Goal: Transaction & Acquisition: Purchase product/service

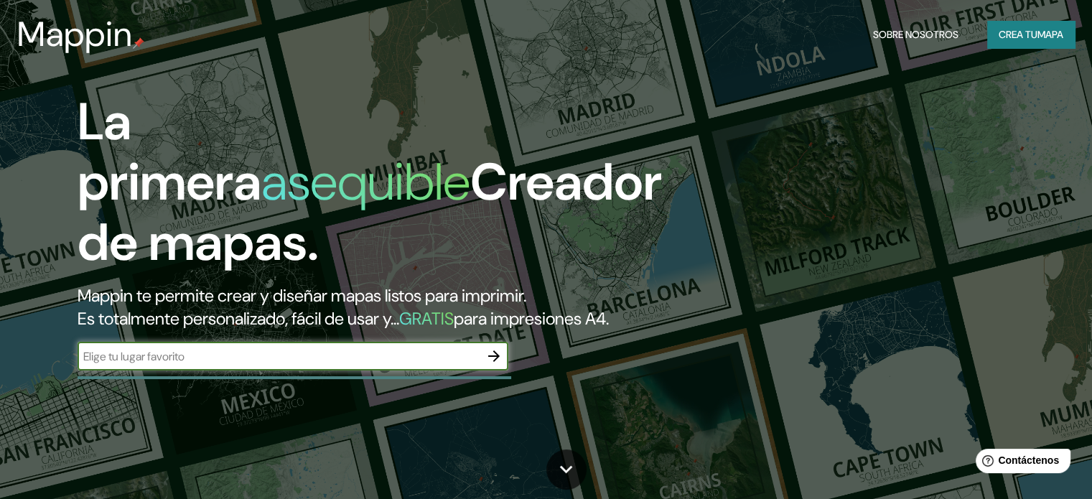
click at [148, 365] on input "text" at bounding box center [279, 356] width 402 height 17
type input "[GEOGRAPHIC_DATA]"
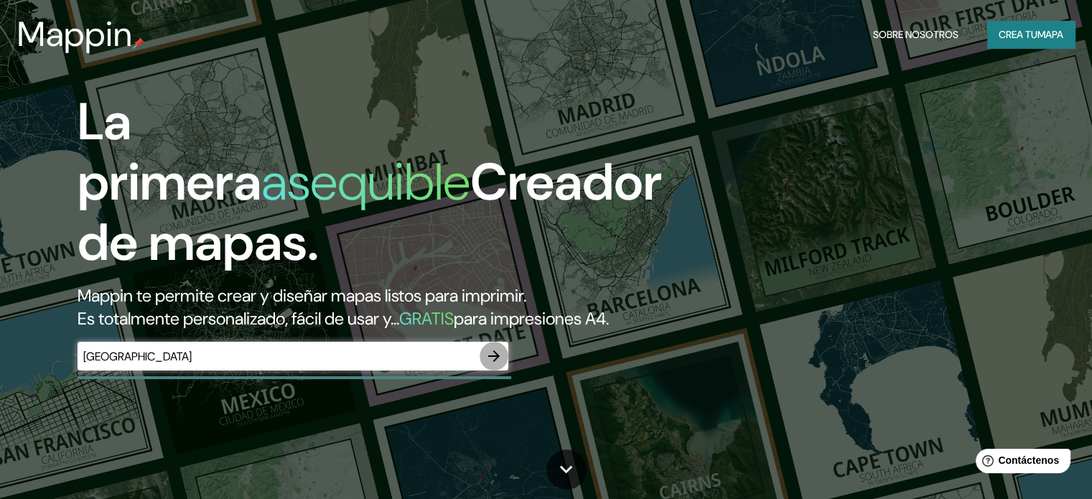
click at [491, 365] on icon "button" at bounding box center [493, 355] width 17 height 17
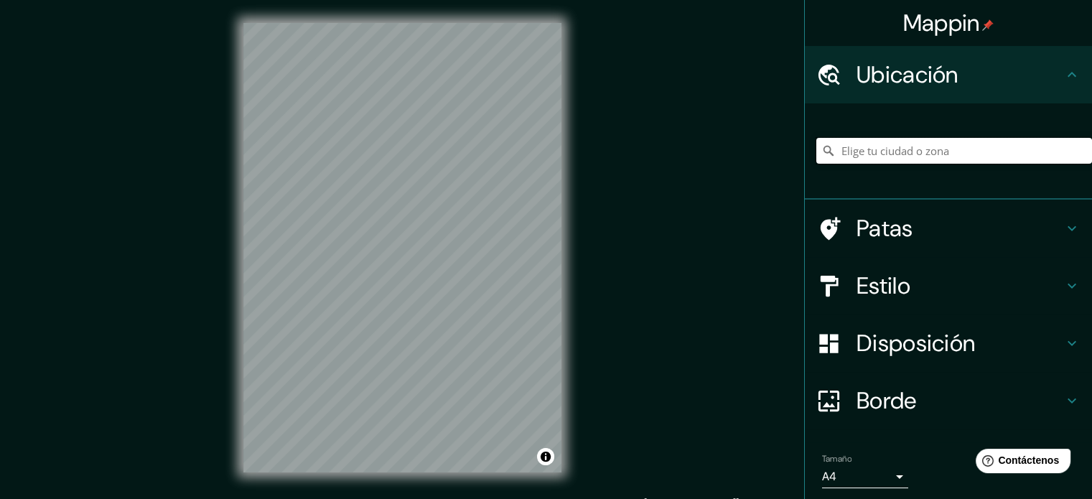
click at [924, 160] on input "Elige tu ciudad o zona" at bounding box center [954, 151] width 276 height 26
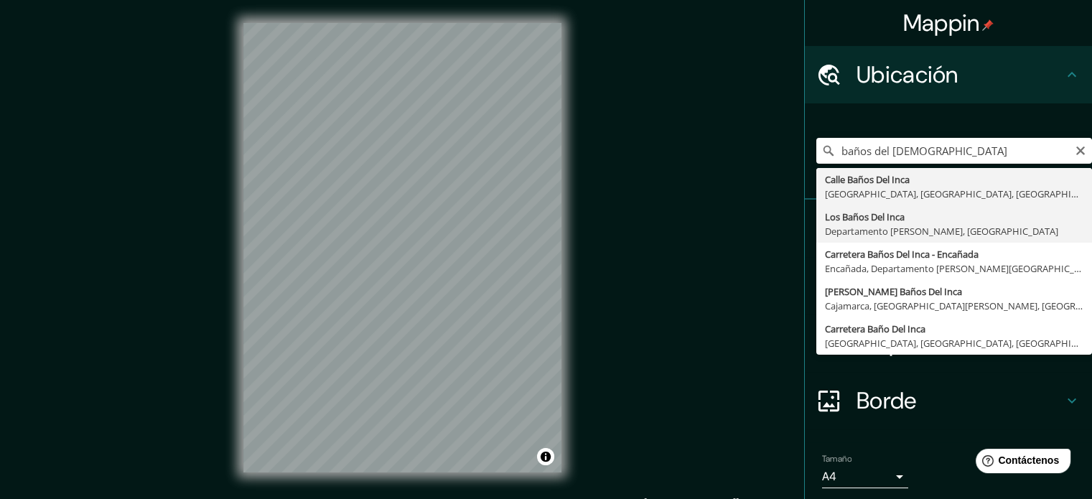
type input "Los Baños Del Inca, Departamento [PERSON_NAME][GEOGRAPHIC_DATA], [GEOGRAPHIC_DA…"
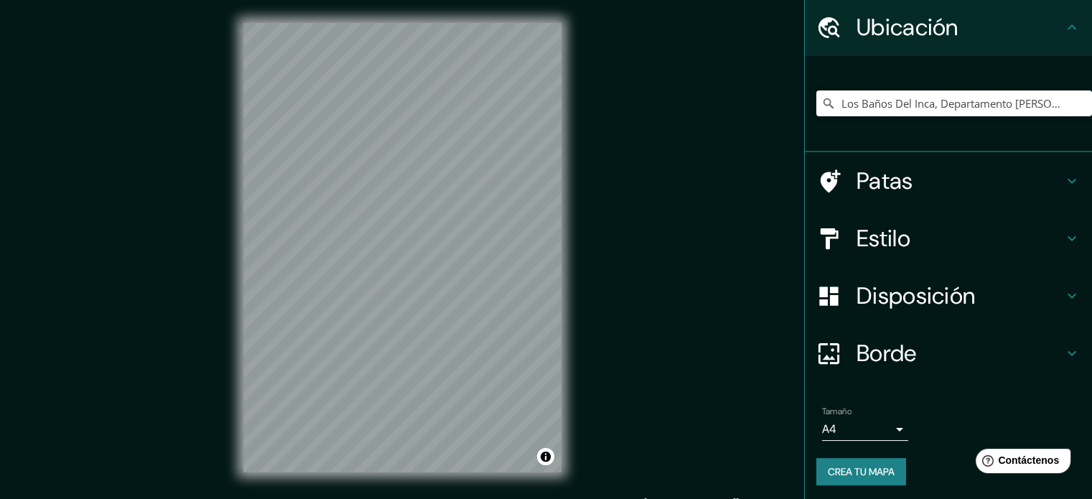
scroll to position [50, 0]
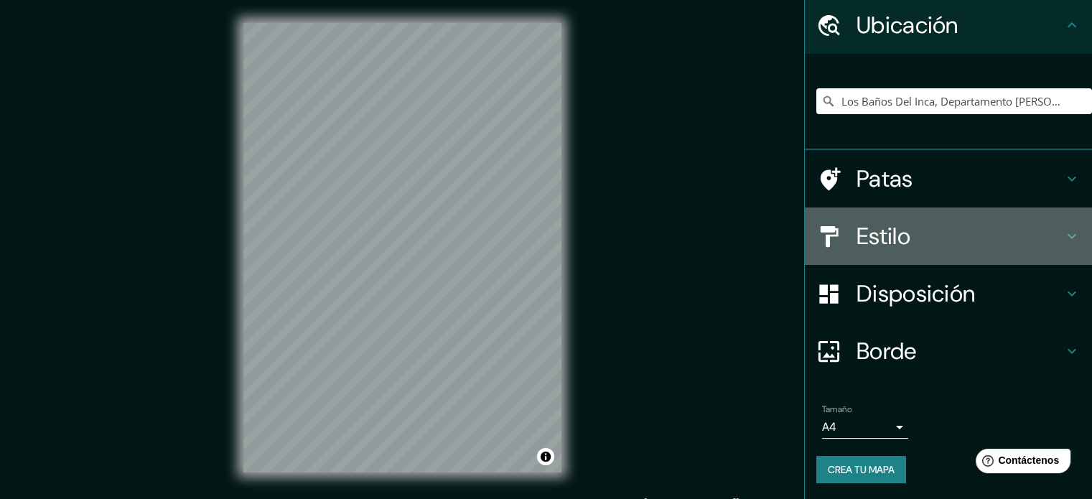
click at [1048, 232] on h4 "Estilo" at bounding box center [959, 236] width 207 height 29
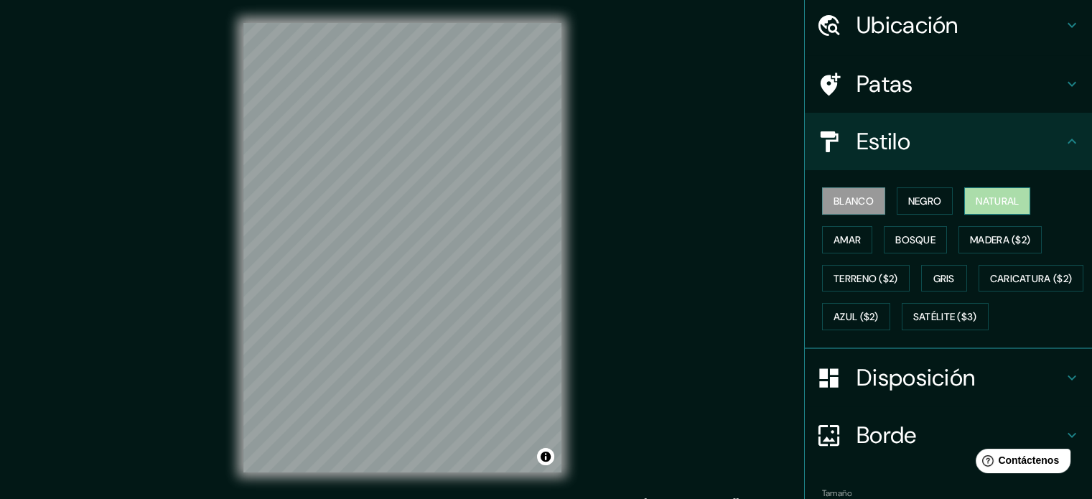
click at [976, 200] on font "Natural" at bounding box center [997, 201] width 43 height 13
click at [843, 233] on font "Amar" at bounding box center [847, 239] width 27 height 13
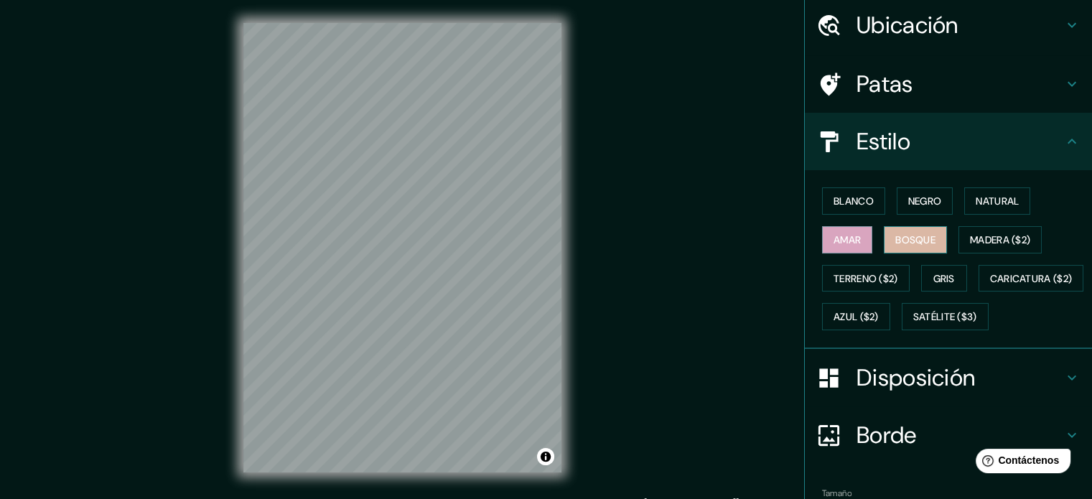
click at [884, 238] on button "Bosque" at bounding box center [915, 239] width 63 height 27
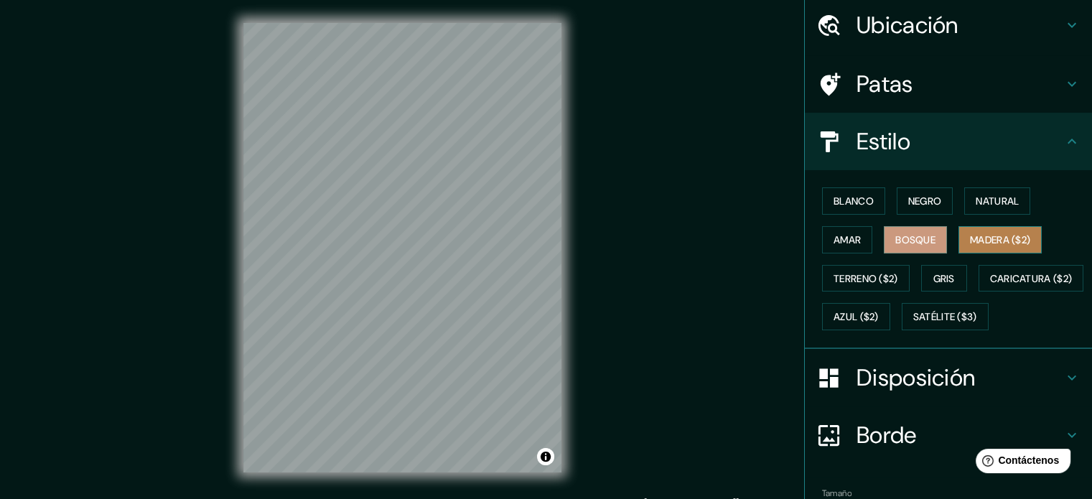
click at [996, 243] on font "Madera ($2)" at bounding box center [1000, 239] width 60 height 13
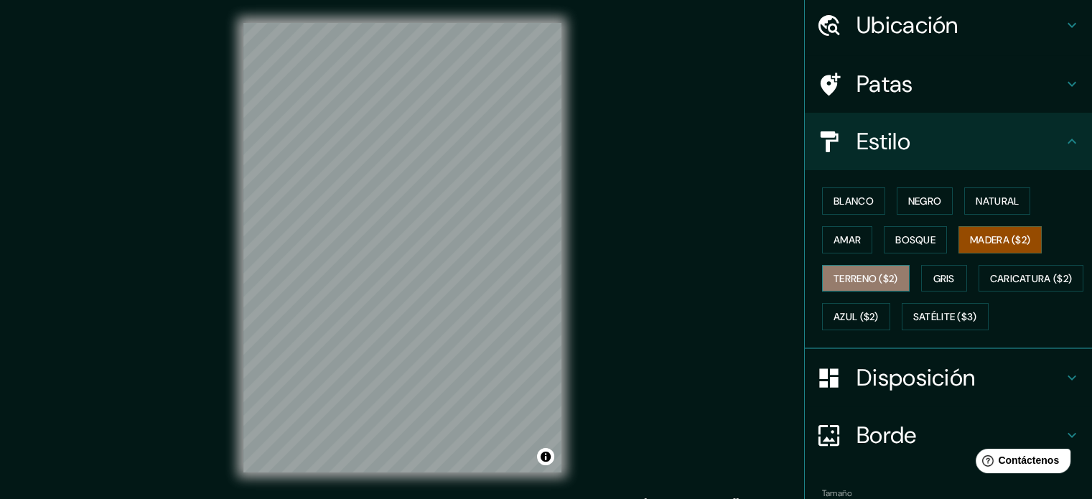
click at [876, 284] on font "Terreno ($2)" at bounding box center [866, 278] width 65 height 19
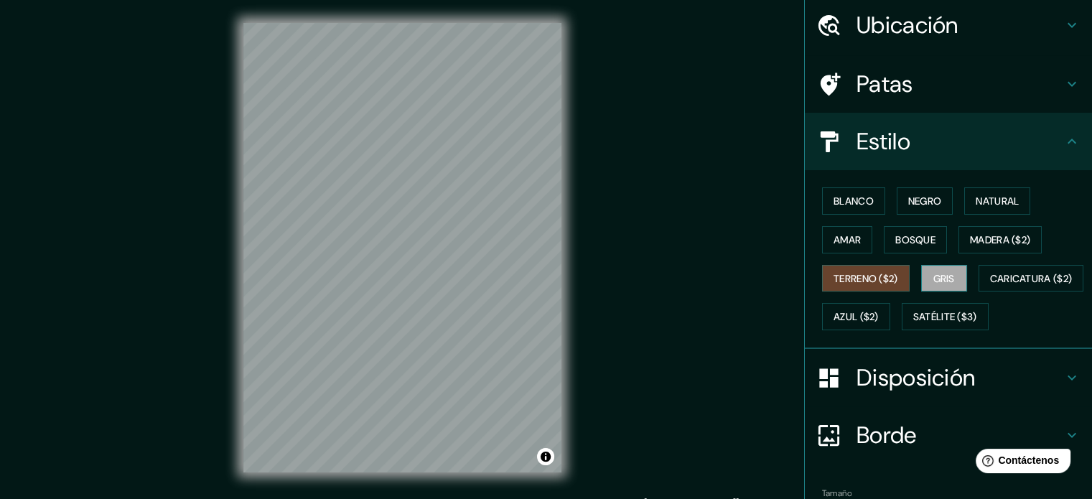
click at [933, 280] on font "Gris" at bounding box center [944, 278] width 22 height 13
click at [981, 226] on button "Madera ($2)" at bounding box center [999, 239] width 83 height 27
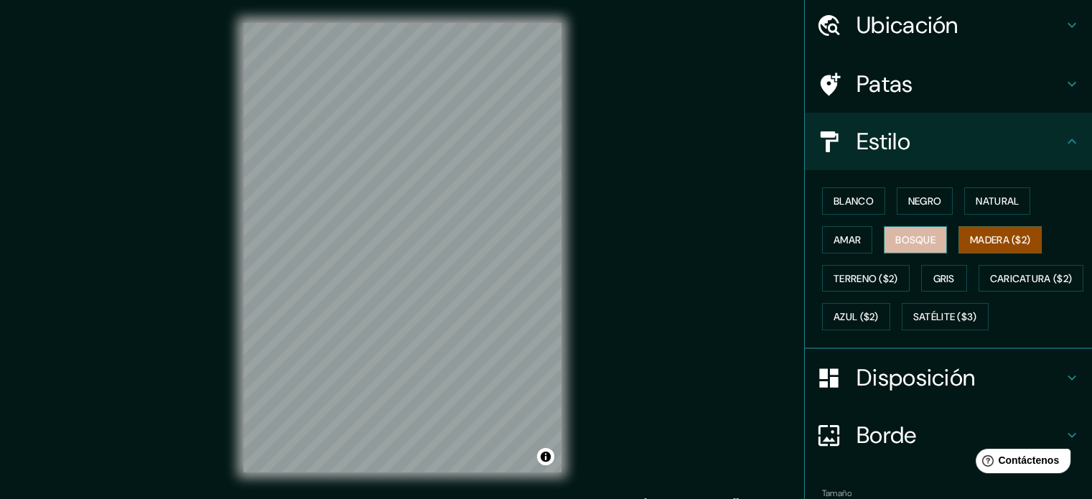
click at [909, 230] on font "Bosque" at bounding box center [915, 239] width 40 height 19
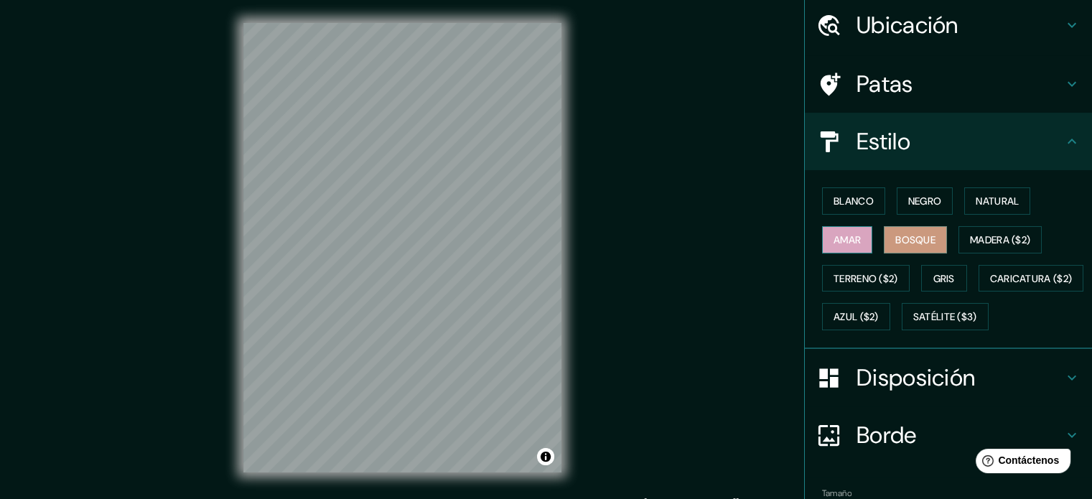
click at [848, 241] on font "Amar" at bounding box center [847, 239] width 27 height 13
click at [1014, 200] on button "Natural" at bounding box center [997, 200] width 66 height 27
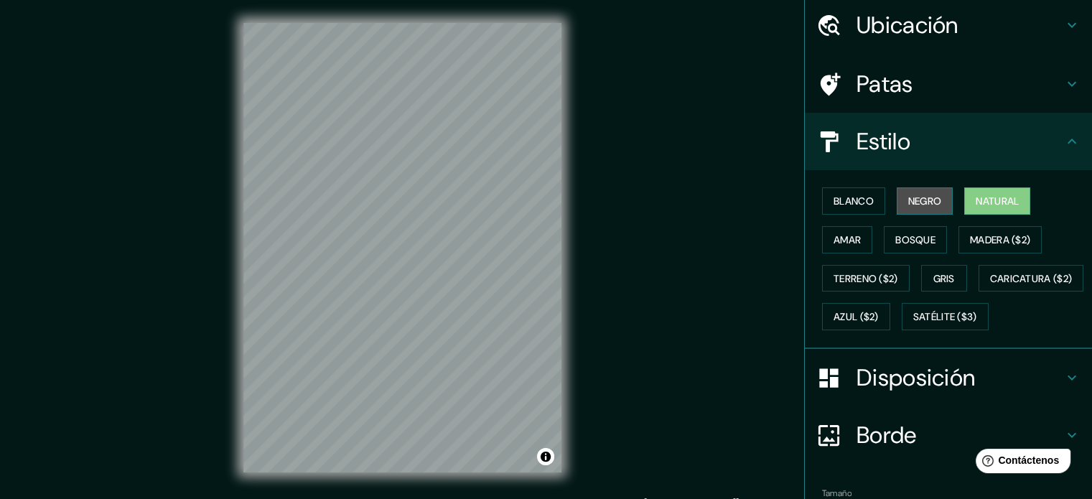
click at [908, 199] on font "Negro" at bounding box center [925, 201] width 34 height 13
click at [942, 276] on font "Gris" at bounding box center [944, 278] width 22 height 13
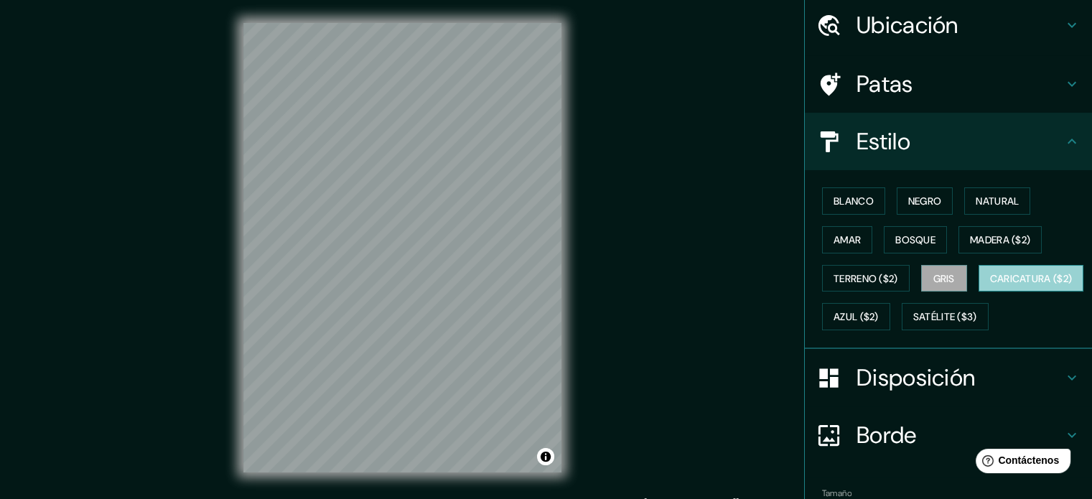
click at [979, 292] on button "Caricatura ($2)" at bounding box center [1032, 278] width 106 height 27
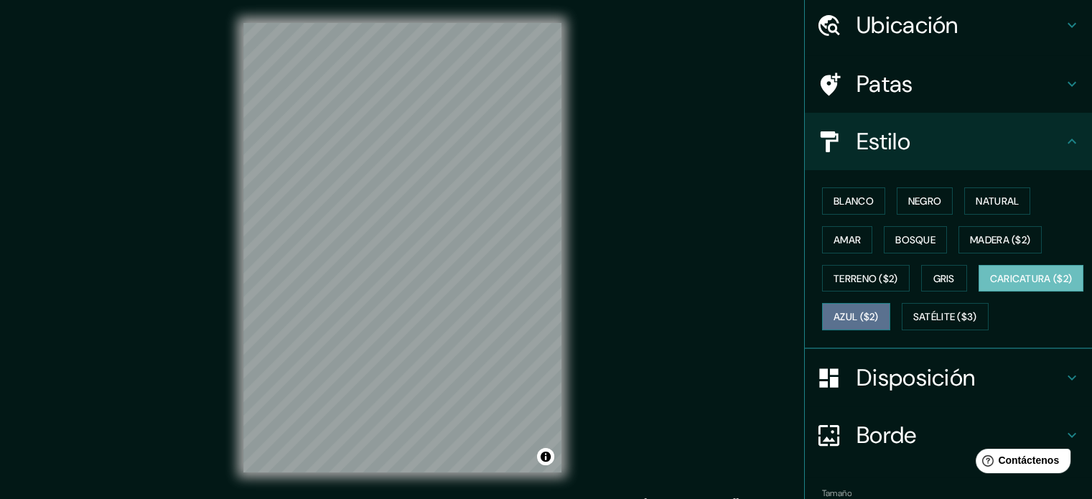
click at [879, 322] on font "Azul ($2)" at bounding box center [856, 316] width 45 height 19
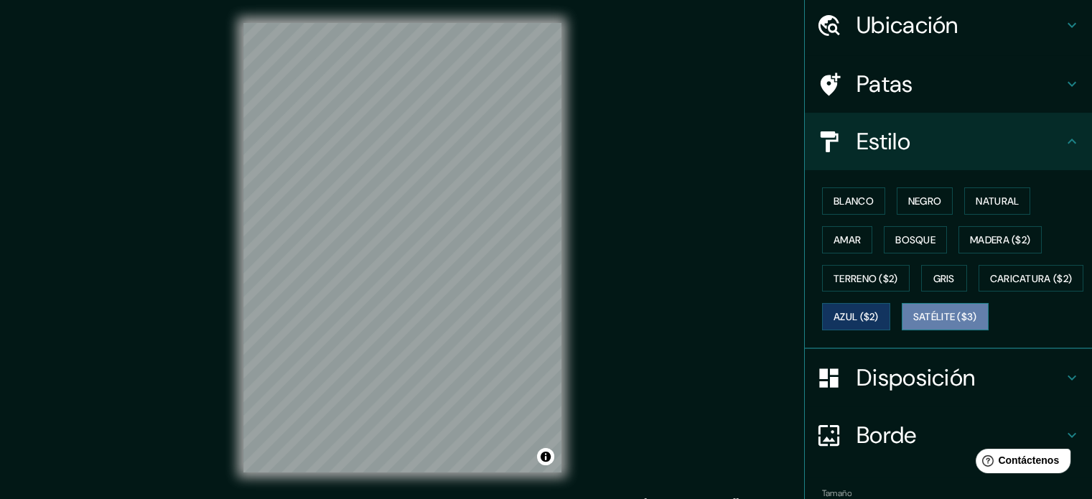
click at [913, 324] on font "Satélite ($3)" at bounding box center [945, 317] width 64 height 13
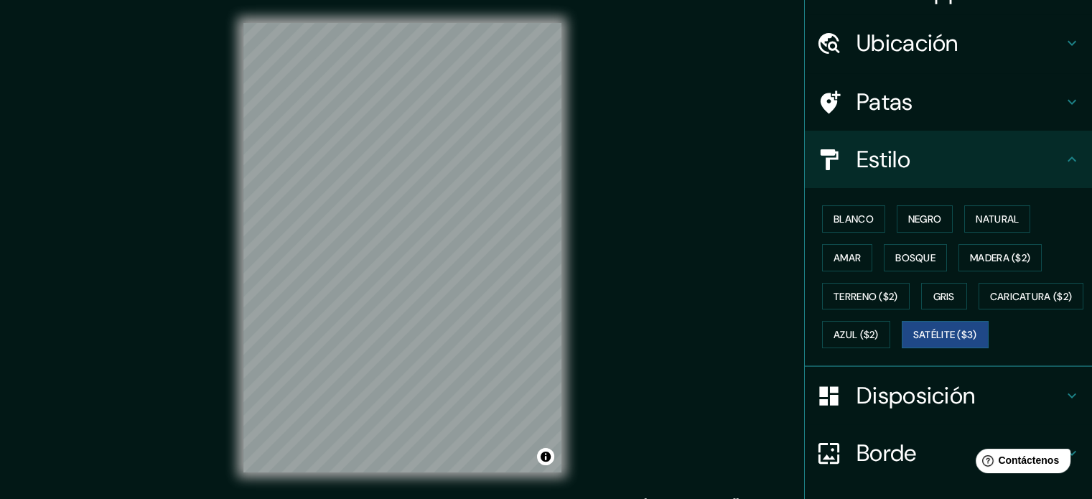
scroll to position [32, 0]
click at [844, 216] on font "Blanco" at bounding box center [854, 219] width 40 height 13
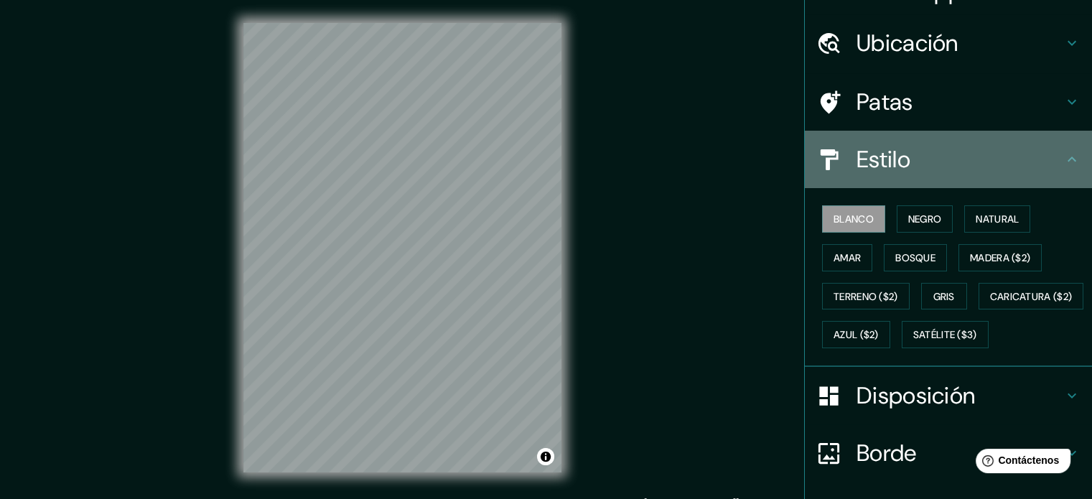
click at [1063, 154] on icon at bounding box center [1071, 159] width 17 height 17
click at [1063, 157] on icon at bounding box center [1071, 159] width 17 height 17
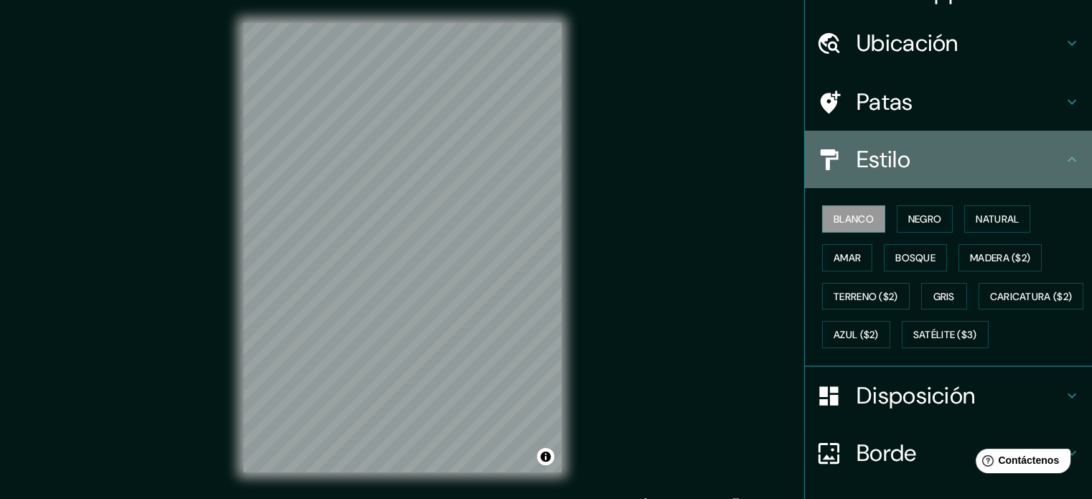
click at [1063, 157] on icon at bounding box center [1071, 159] width 17 height 17
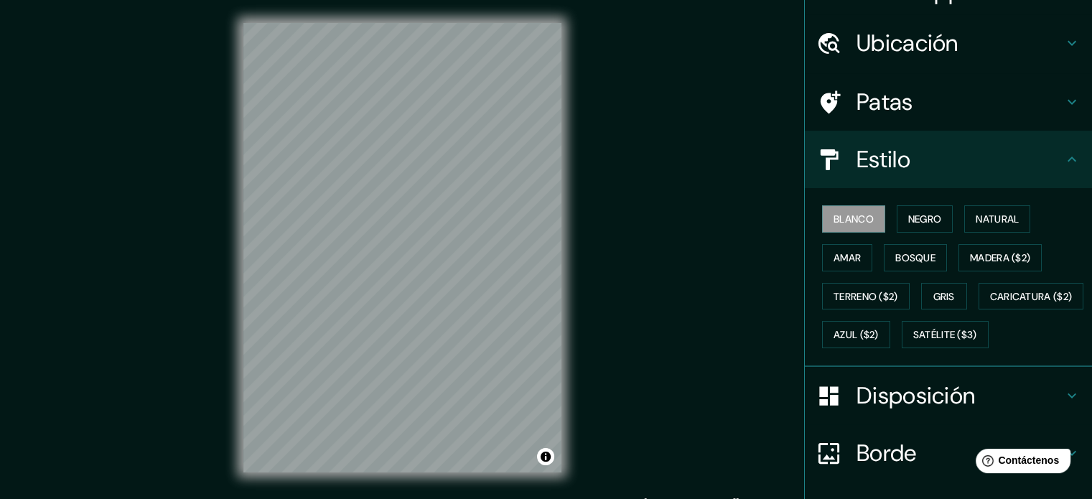
drag, startPoint x: 1062, startPoint y: 157, endPoint x: 1088, endPoint y: 185, distance: 38.6
click at [1088, 185] on div "Mappin Ubicación Los Baños Del Inca, Departamento [PERSON_NAME][GEOGRAPHIC_DATA…" at bounding box center [948, 249] width 288 height 499
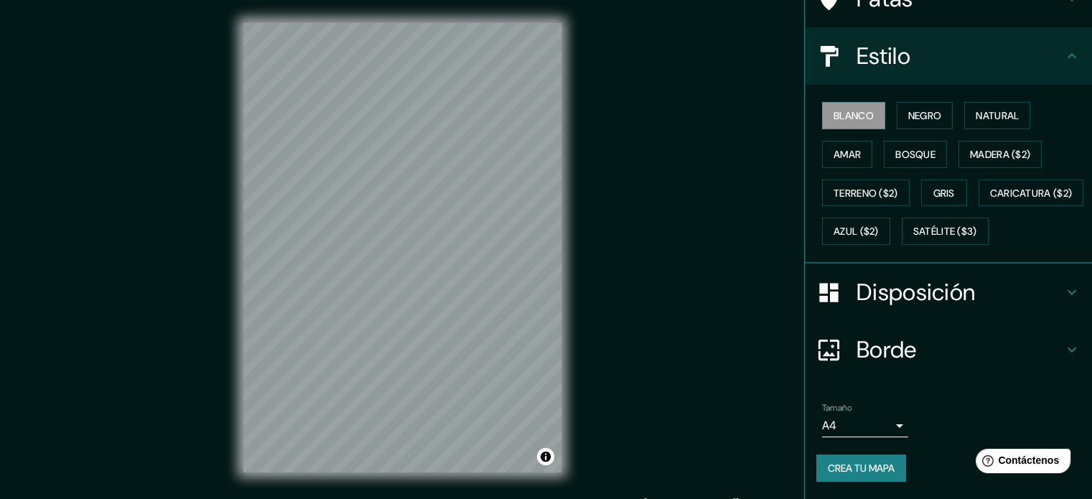
scroll to position [169, 0]
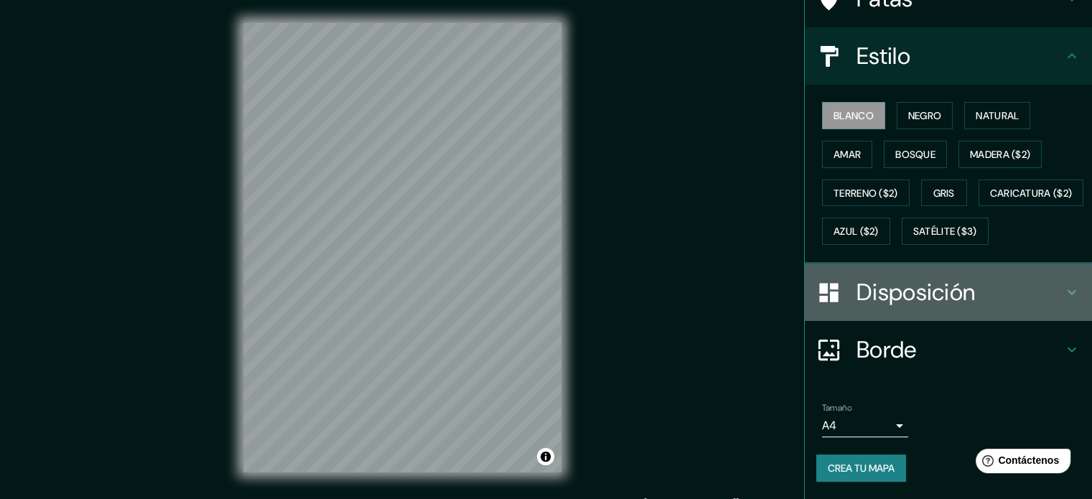
click at [1063, 289] on icon at bounding box center [1071, 292] width 17 height 17
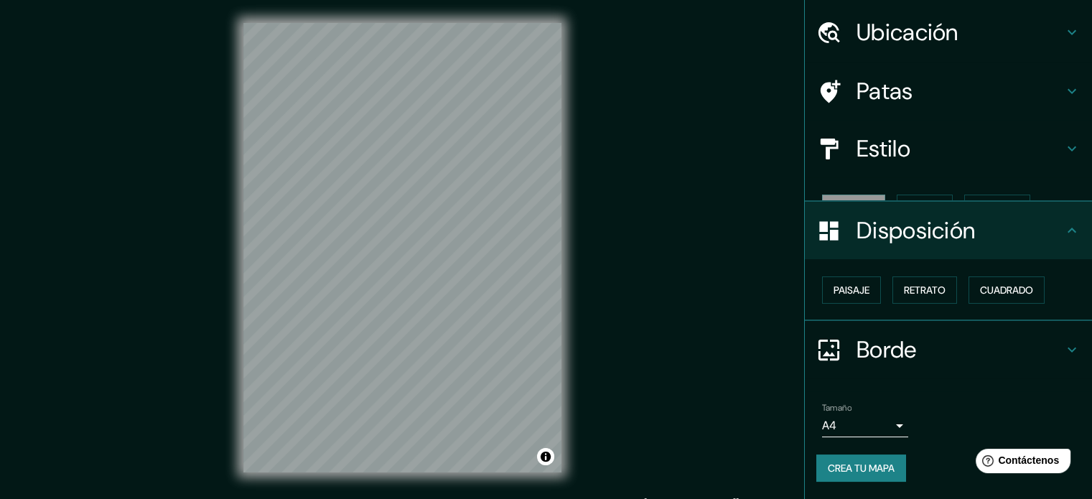
scroll to position [17, 0]
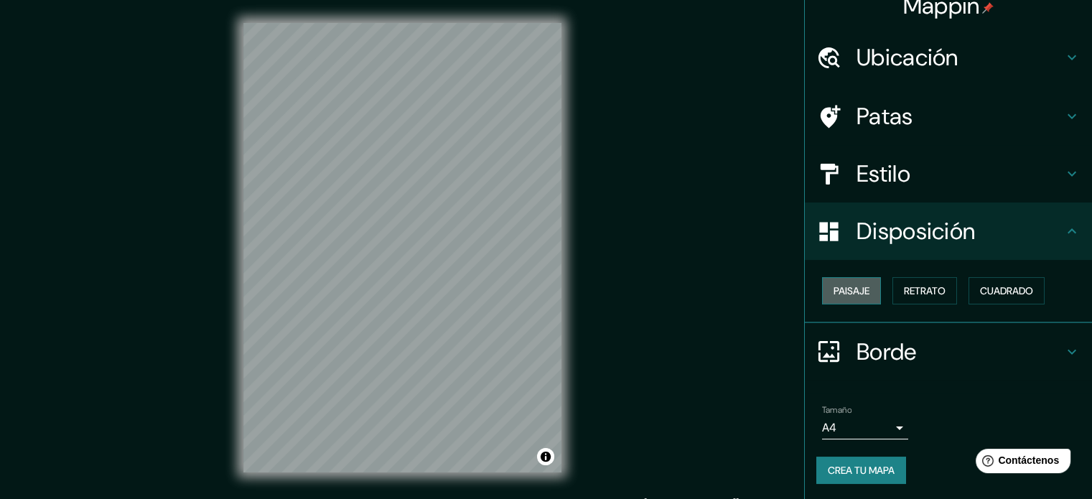
click at [844, 292] on font "Paisaje" at bounding box center [852, 290] width 36 height 13
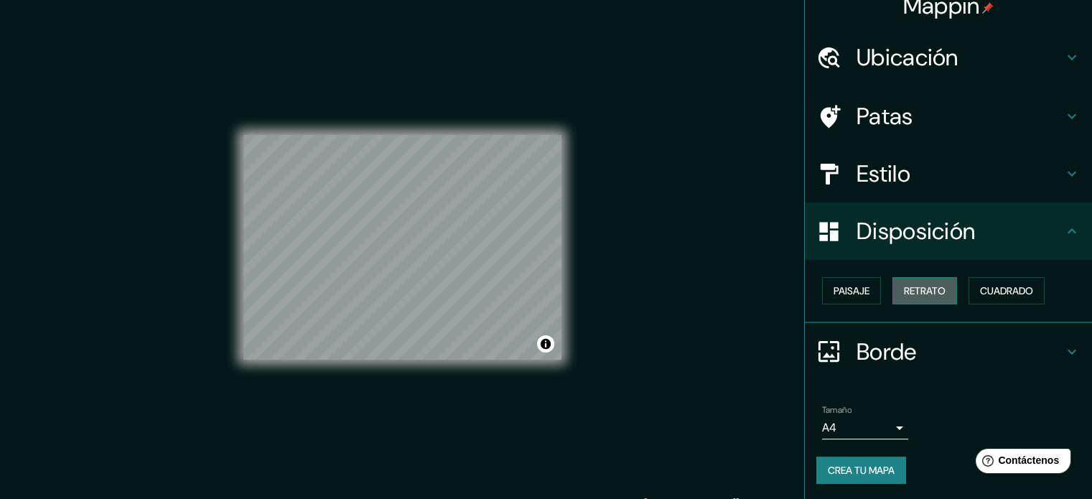
click at [892, 292] on button "Retrato" at bounding box center [924, 290] width 65 height 27
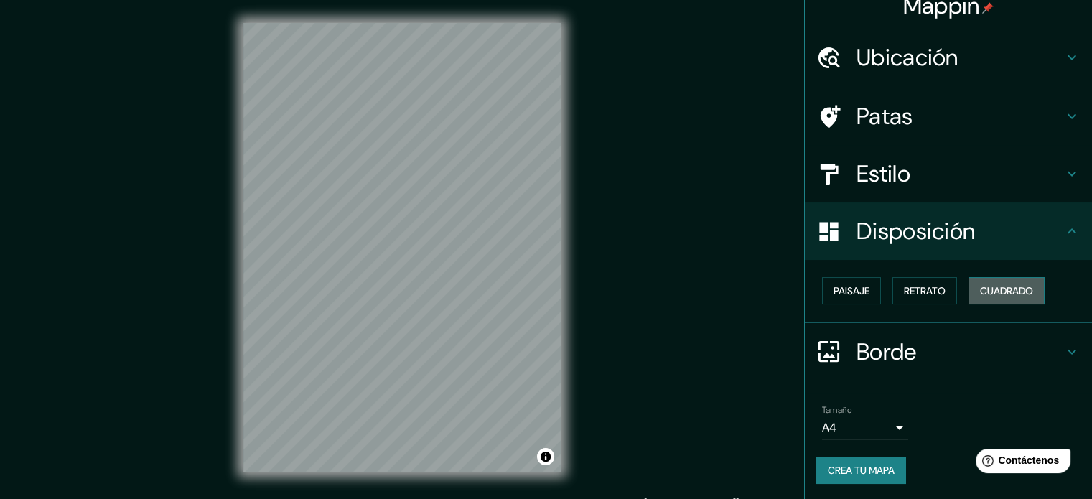
click at [988, 286] on font "Cuadrado" at bounding box center [1006, 290] width 53 height 13
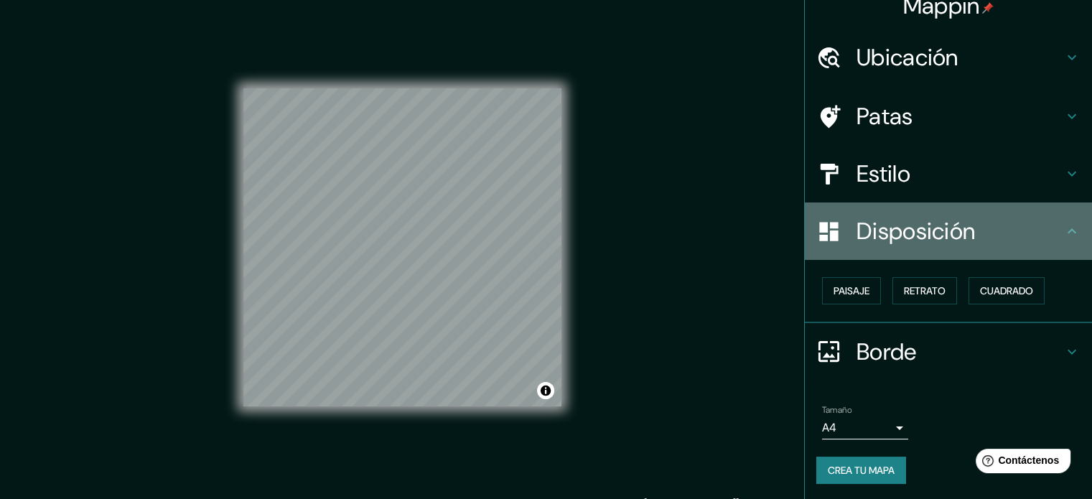
click at [1063, 226] on icon at bounding box center [1071, 231] width 17 height 17
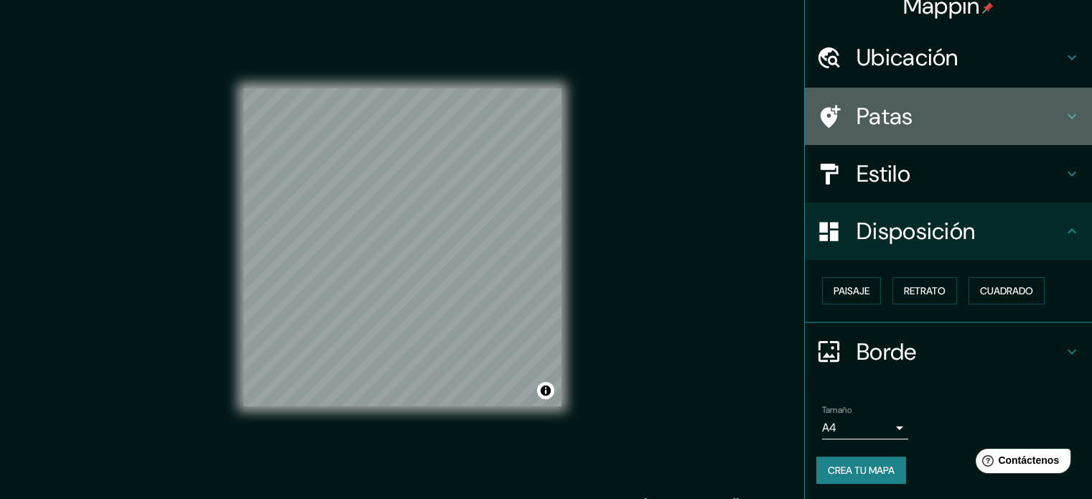
click at [1050, 120] on h4 "Patas" at bounding box center [959, 116] width 207 height 29
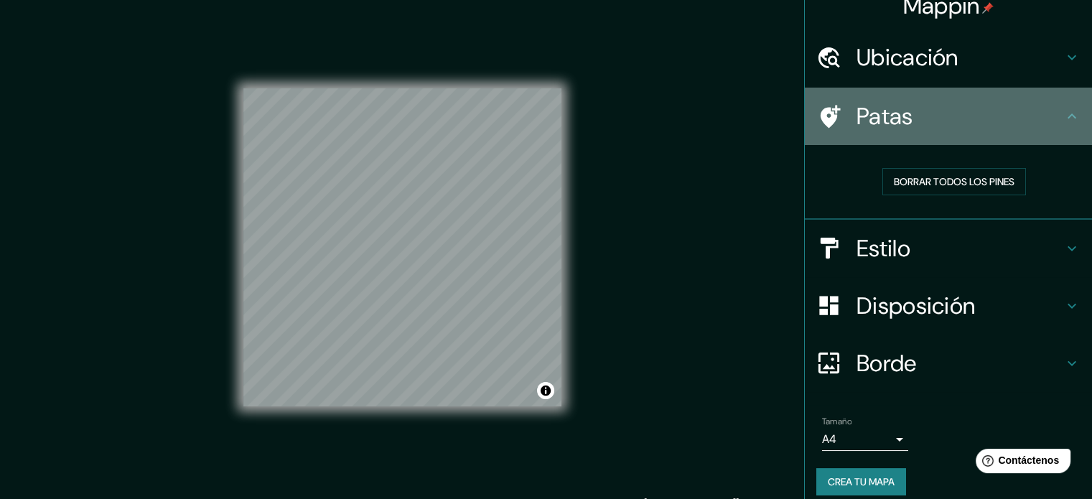
click at [1050, 120] on h4 "Patas" at bounding box center [959, 116] width 207 height 29
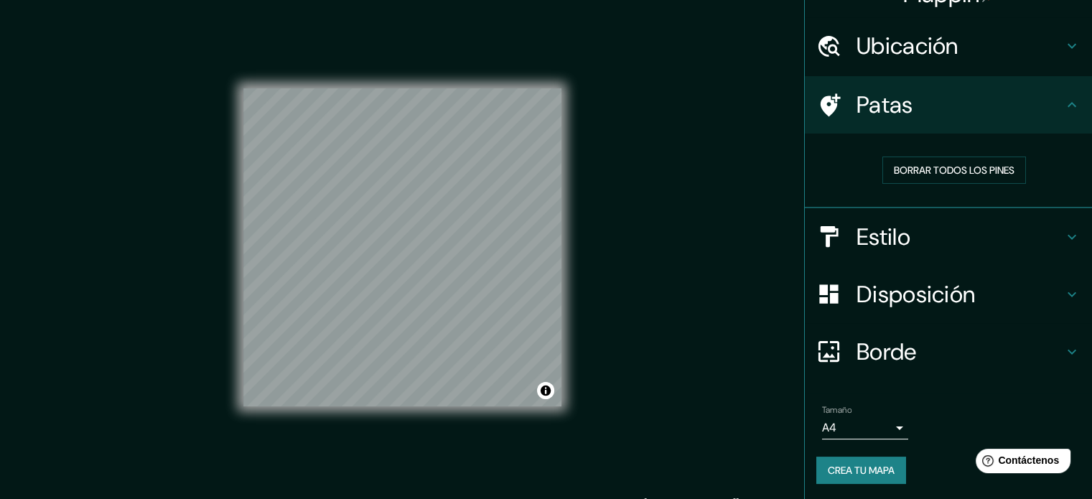
scroll to position [0, 0]
click at [963, 177] on font "Borrar todos los pines" at bounding box center [954, 170] width 121 height 19
click at [1063, 43] on icon at bounding box center [1071, 45] width 17 height 17
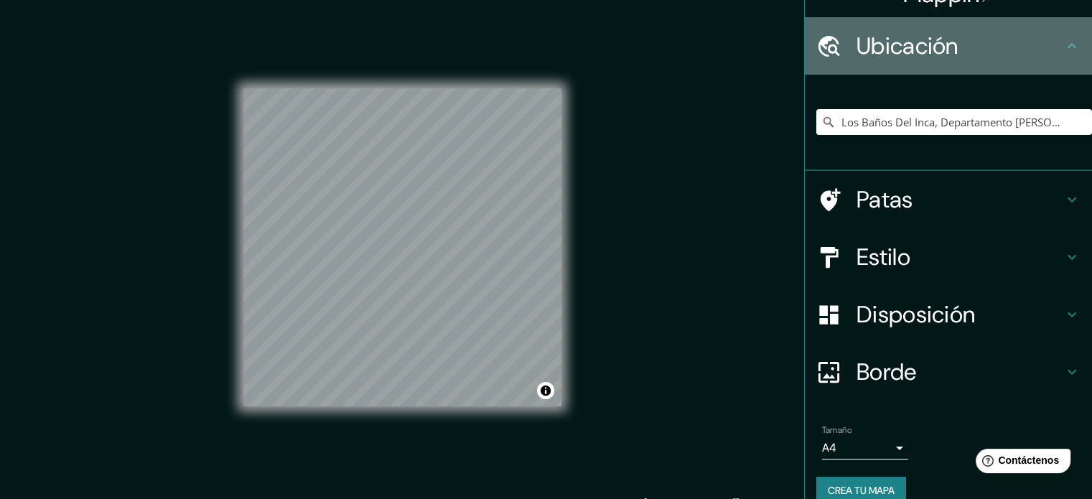
click at [1063, 43] on icon at bounding box center [1071, 45] width 17 height 17
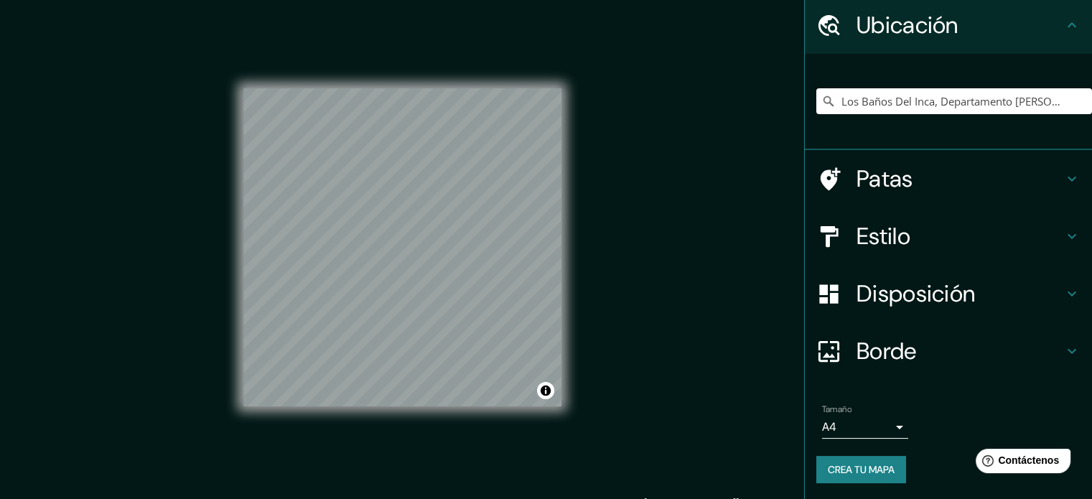
scroll to position [19, 0]
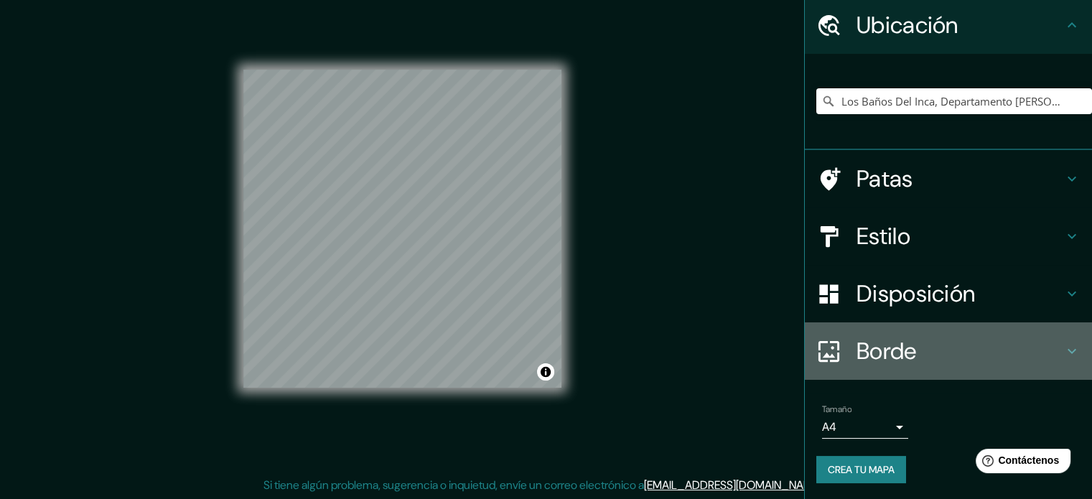
click at [1040, 342] on h4 "Borde" at bounding box center [959, 351] width 207 height 29
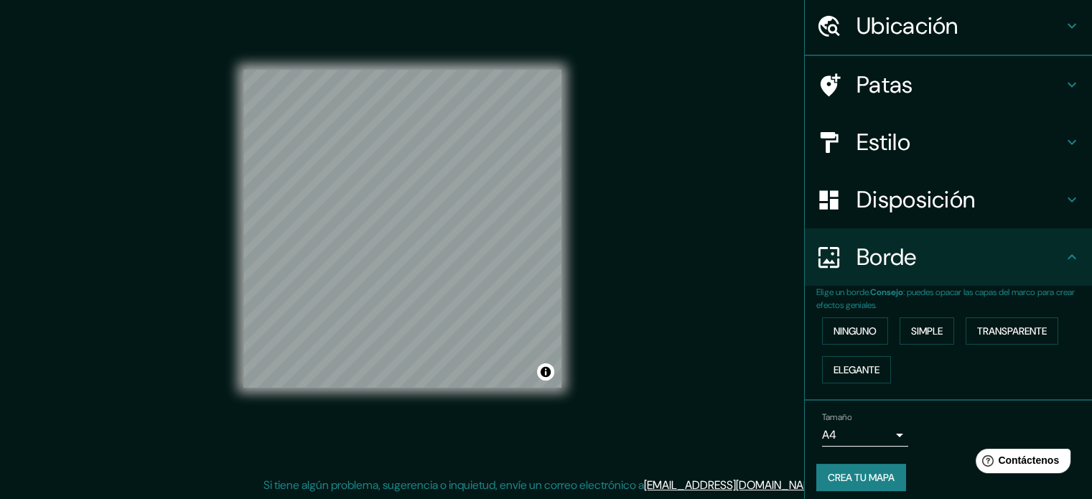
scroll to position [50, 0]
click at [859, 325] on font "Ninguno" at bounding box center [855, 330] width 43 height 13
click at [925, 332] on font "Simple" at bounding box center [927, 330] width 32 height 13
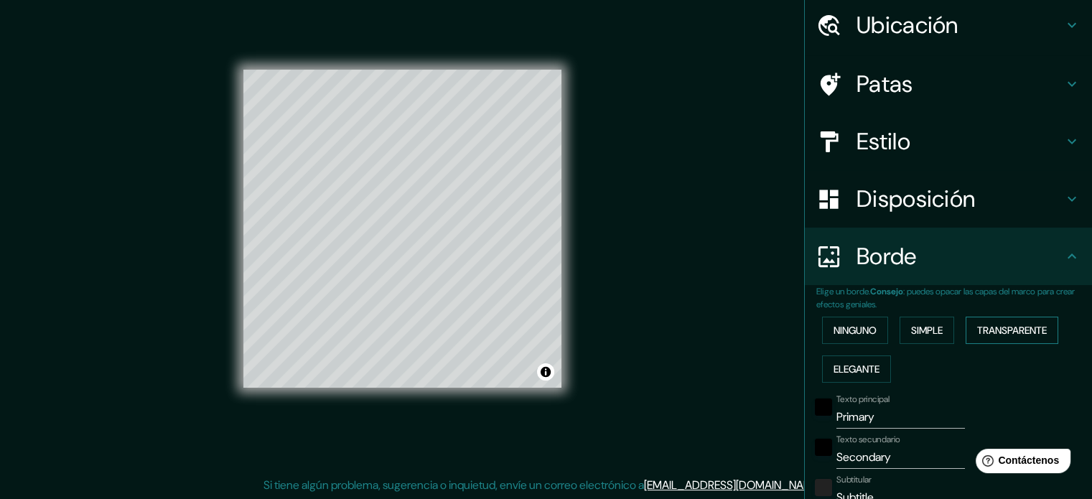
drag, startPoint x: 958, startPoint y: 334, endPoint x: 992, endPoint y: 325, distance: 35.5
click at [992, 325] on div "Ninguno Simple Transparente Elegante" at bounding box center [954, 350] width 276 height 78
click at [992, 325] on font "Transparente" at bounding box center [1012, 330] width 70 height 13
click at [842, 360] on font "Elegante" at bounding box center [857, 369] width 46 height 19
click at [850, 330] on font "Ninguno" at bounding box center [855, 330] width 43 height 13
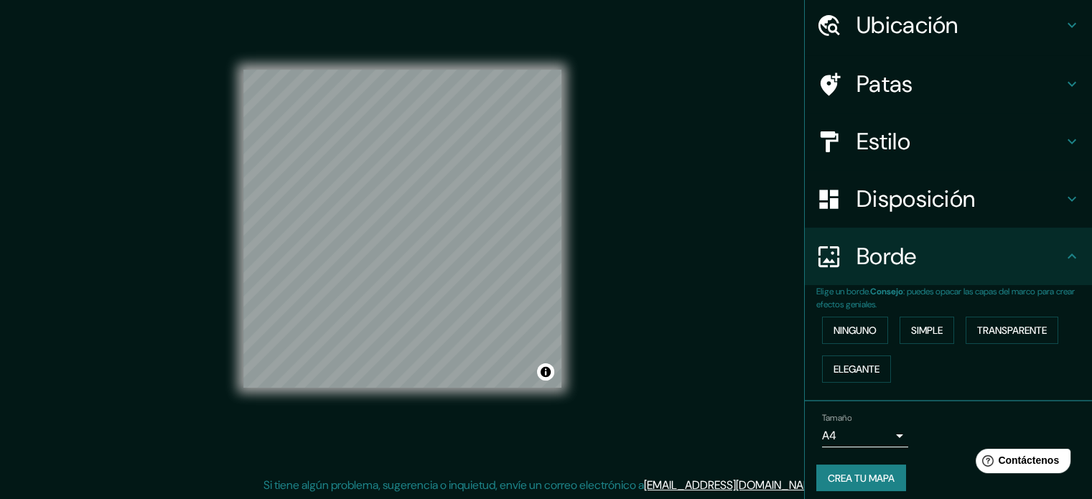
click at [1002, 206] on h4 "Disposición" at bounding box center [959, 199] width 207 height 29
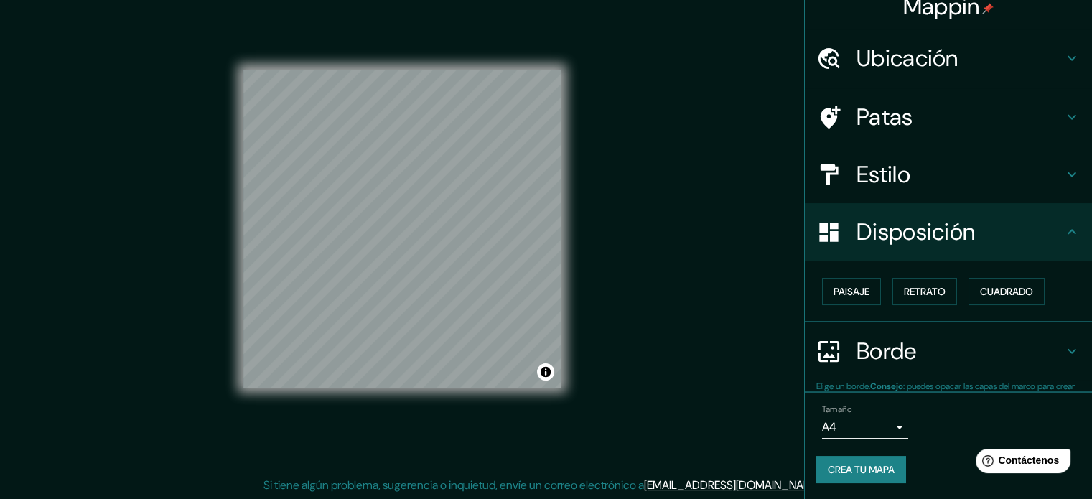
scroll to position [17, 0]
click at [989, 159] on h4 "Estilo" at bounding box center [959, 173] width 207 height 29
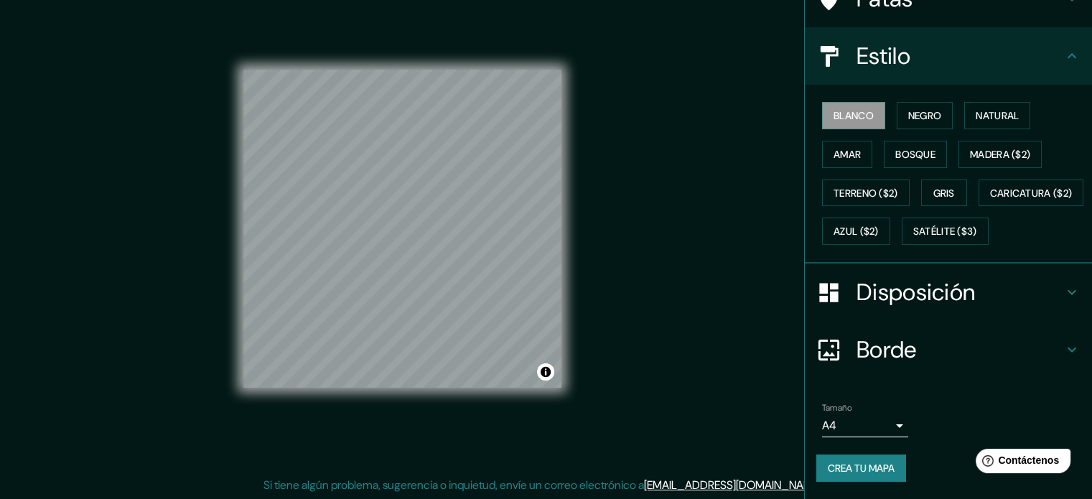
scroll to position [169, 0]
